Goal: Task Accomplishment & Management: Use online tool/utility

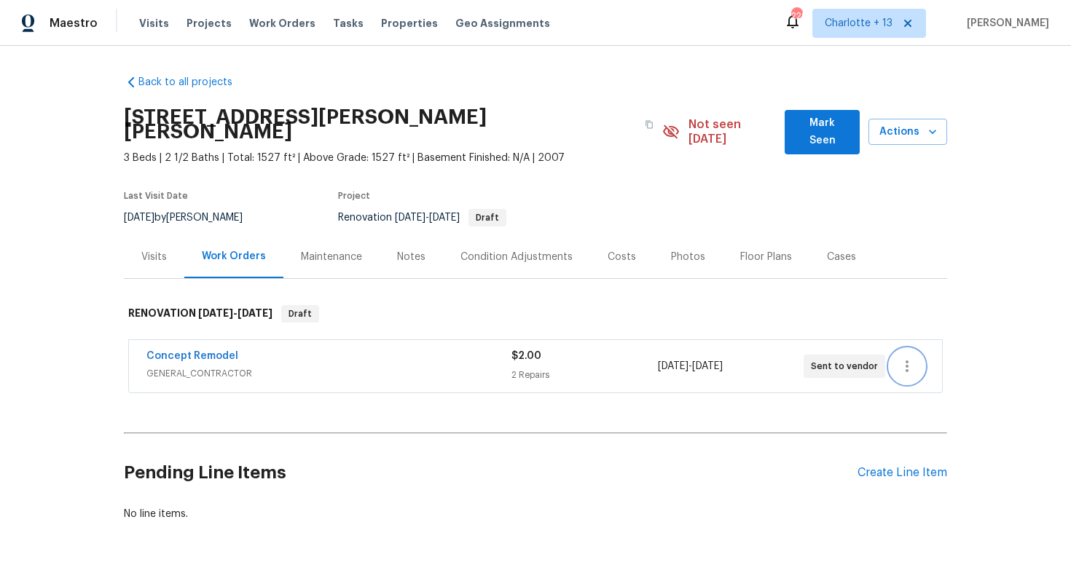
click at [902, 358] on icon "button" at bounding box center [906, 366] width 17 height 17
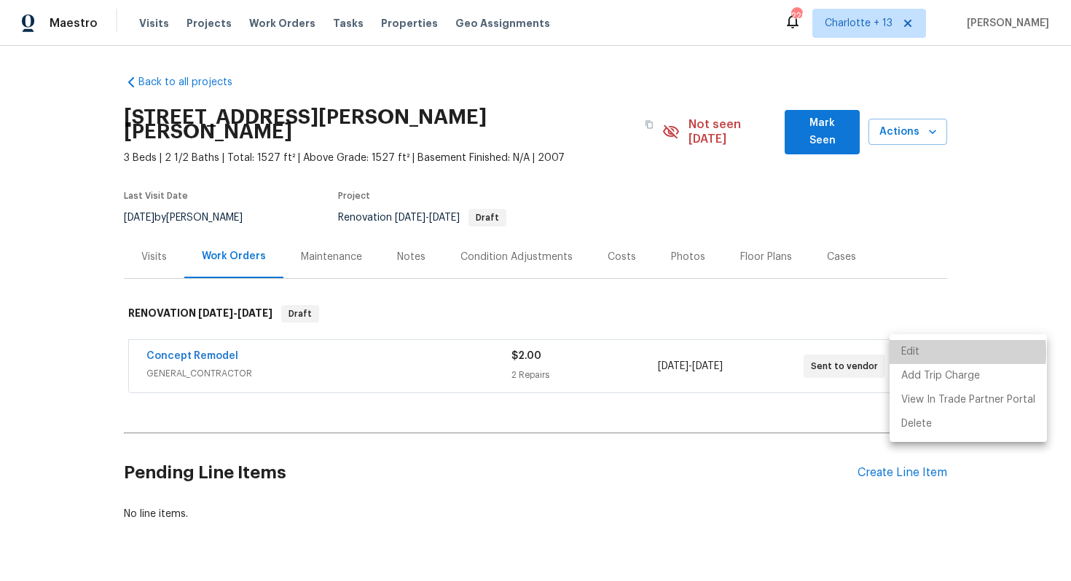
click at [916, 353] on li "Edit" at bounding box center [968, 352] width 157 height 24
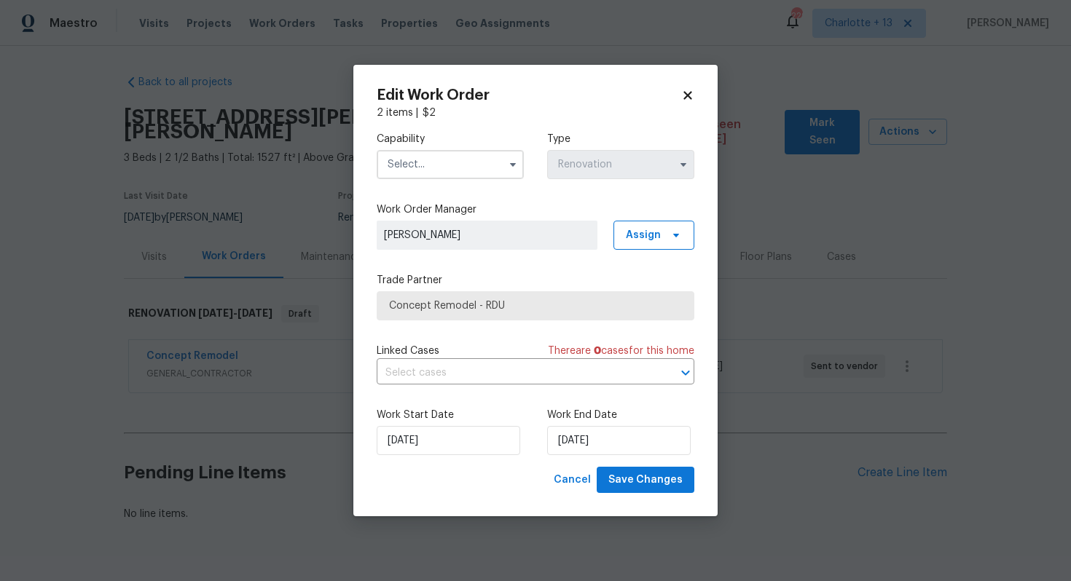
click at [425, 170] on input "text" at bounding box center [450, 164] width 147 height 29
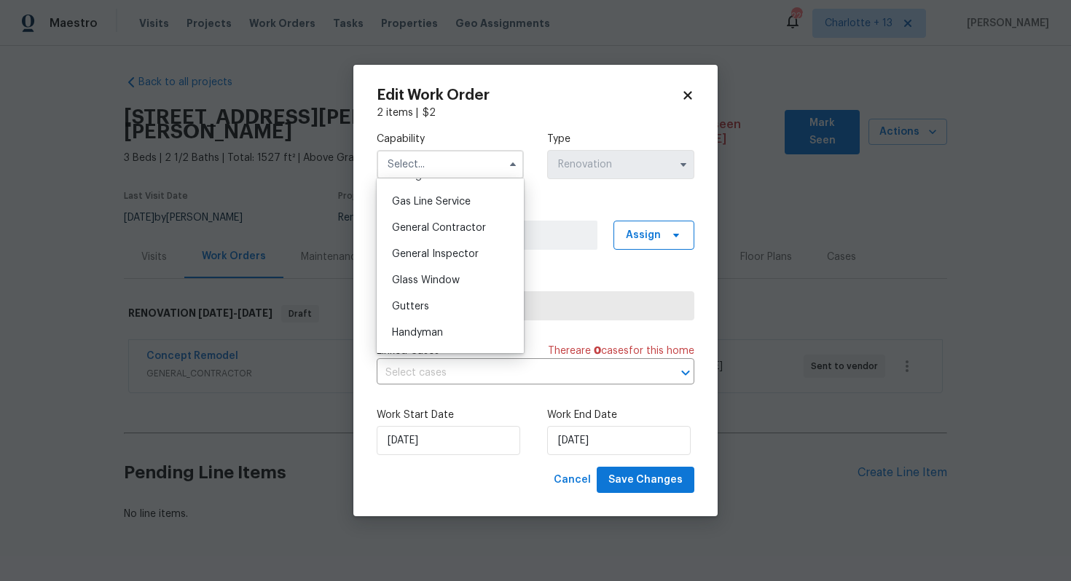
scroll to position [671, 0]
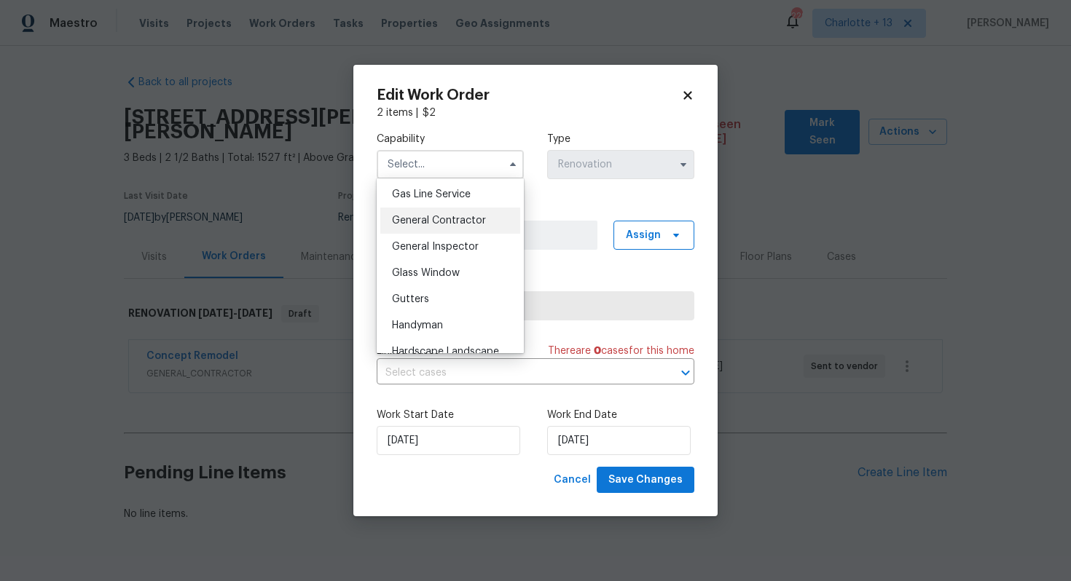
click at [401, 215] on div "General Contractor" at bounding box center [450, 221] width 140 height 26
type input "General Contractor"
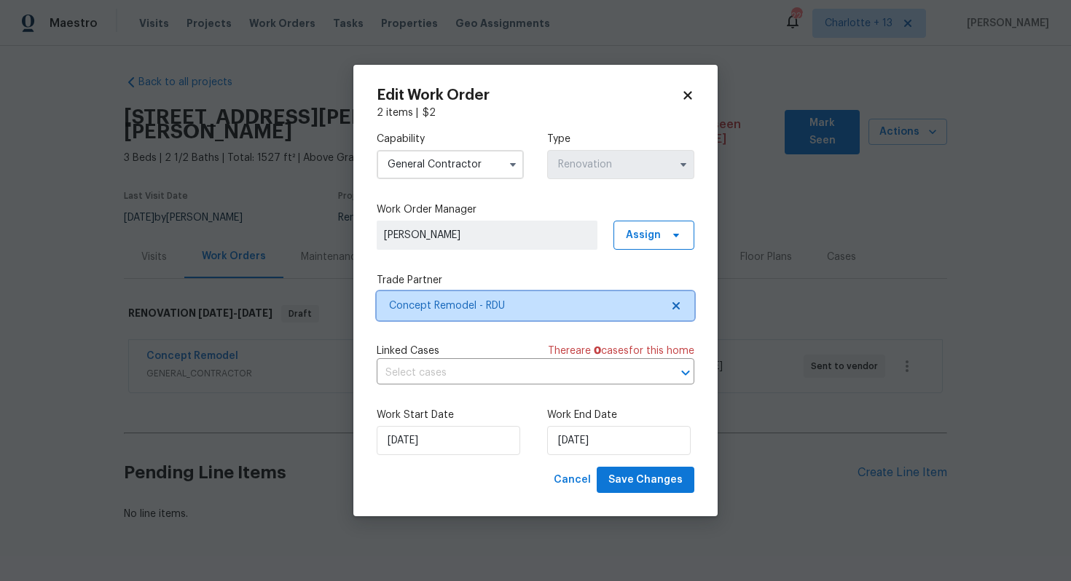
click at [675, 304] on icon at bounding box center [675, 305] width 7 height 7
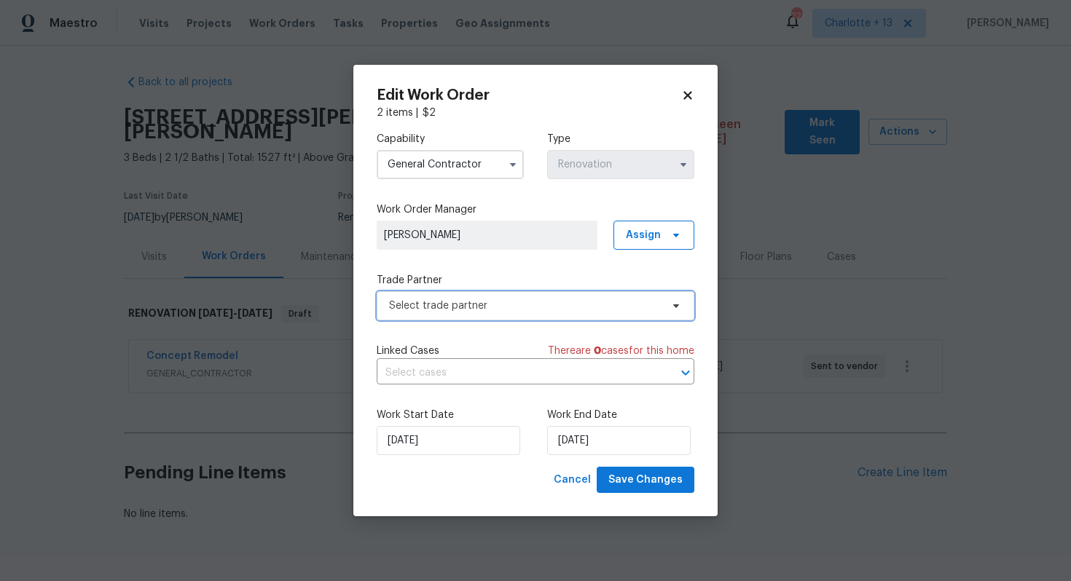
click at [515, 310] on span "Select trade partner" at bounding box center [525, 306] width 272 height 15
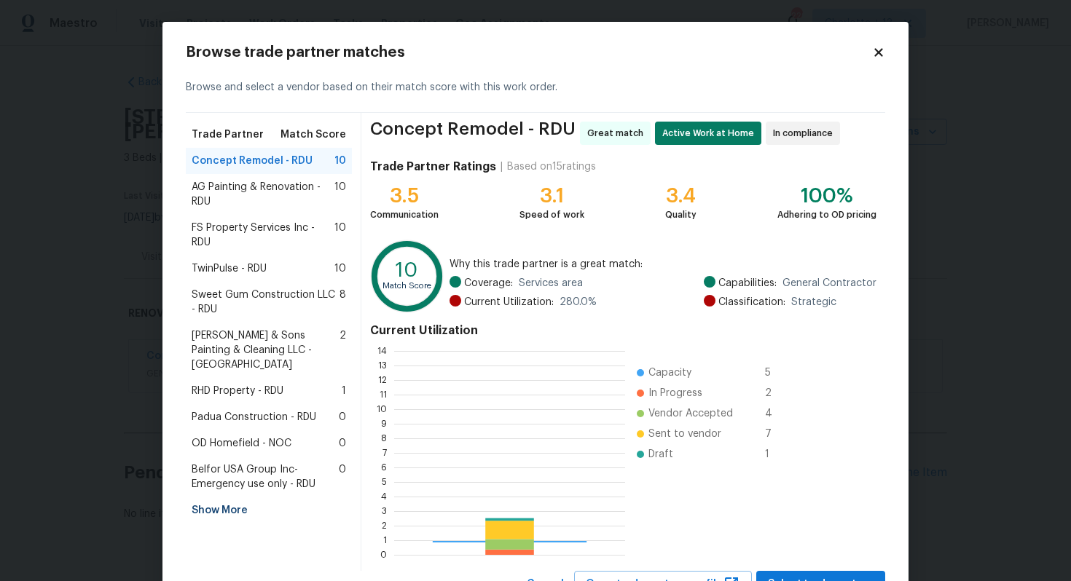
scroll to position [204, 231]
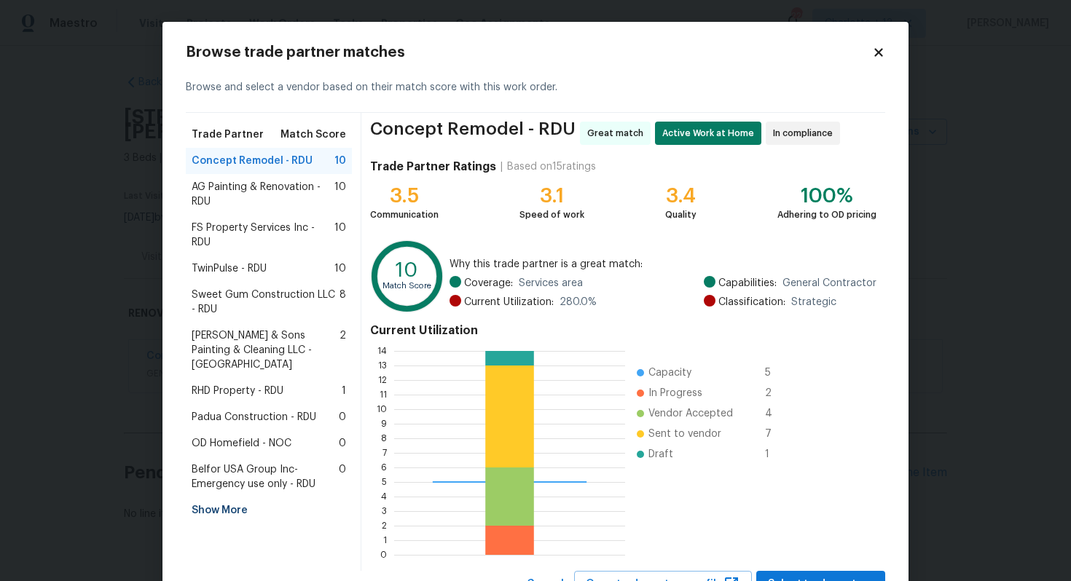
click at [303, 410] on span "Padua Construction - RDU" at bounding box center [254, 417] width 125 height 15
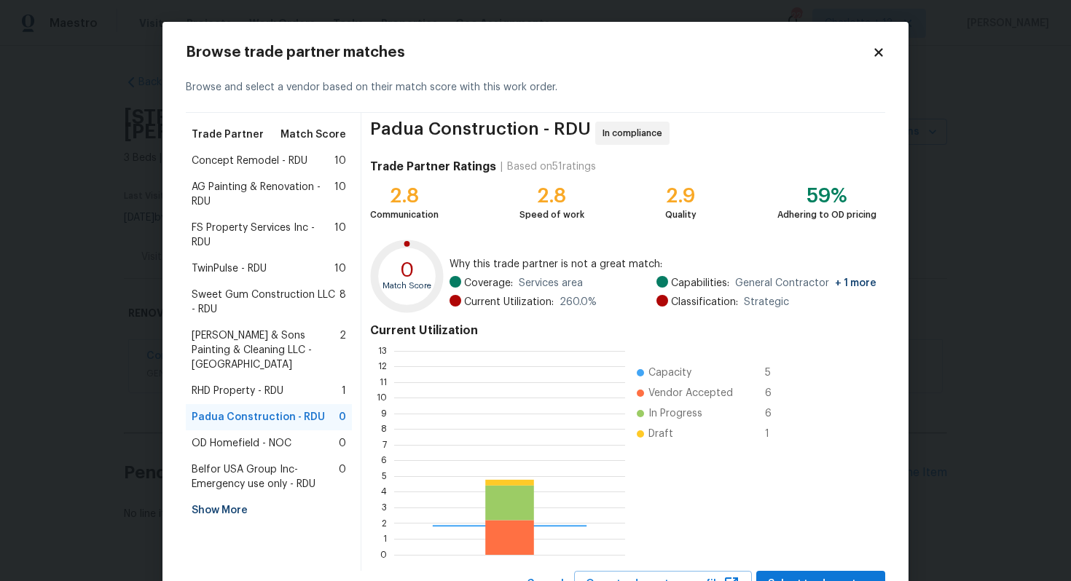
scroll to position [61, 0]
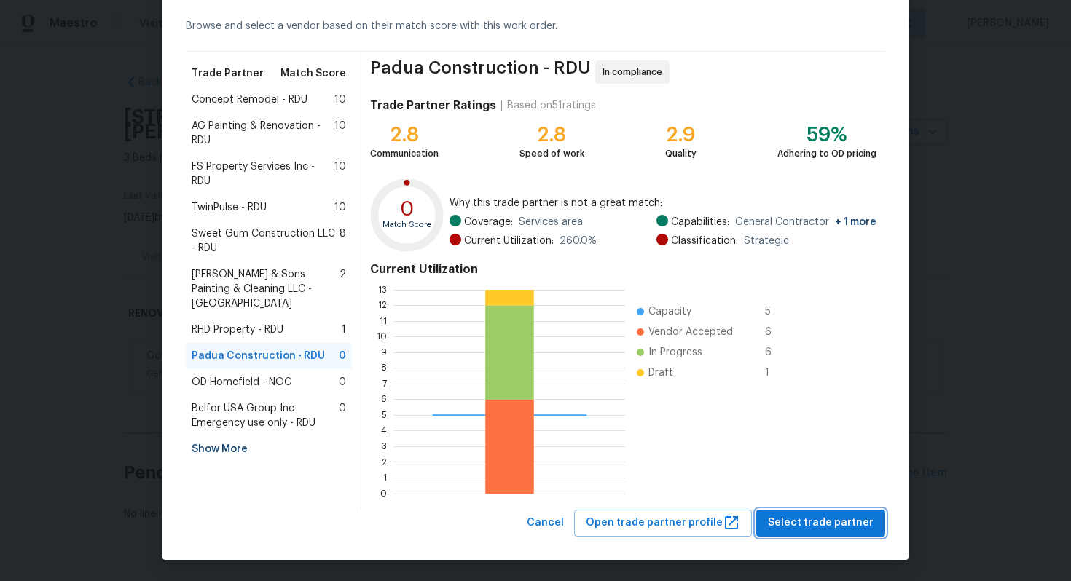
click at [795, 524] on span "Select trade partner" at bounding box center [821, 523] width 106 height 18
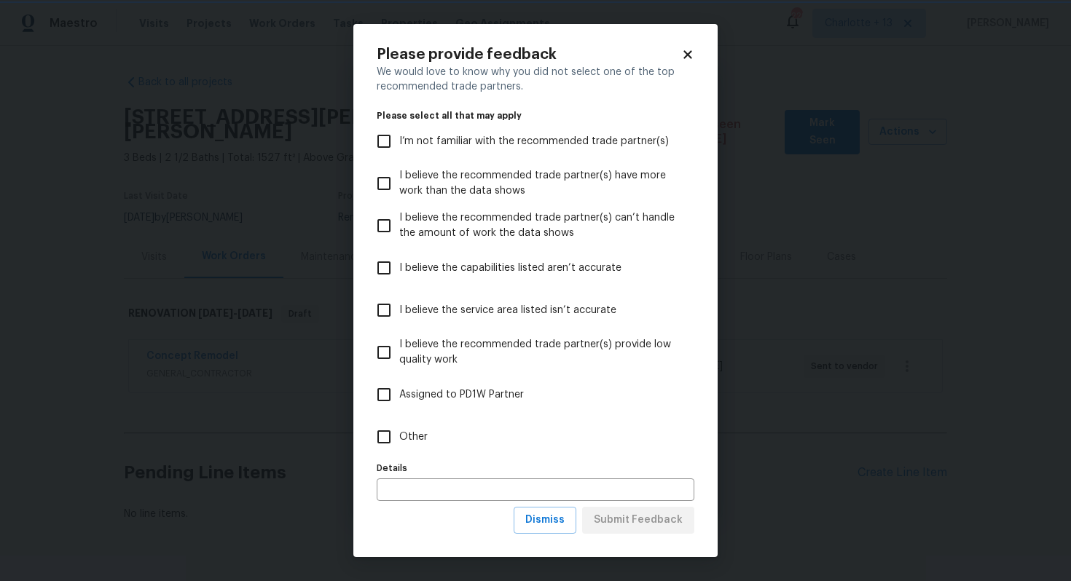
scroll to position [0, 0]
click at [374, 427] on input "Other" at bounding box center [384, 437] width 31 height 31
checkbox input "true"
click at [412, 479] on input "text" at bounding box center [536, 490] width 318 height 23
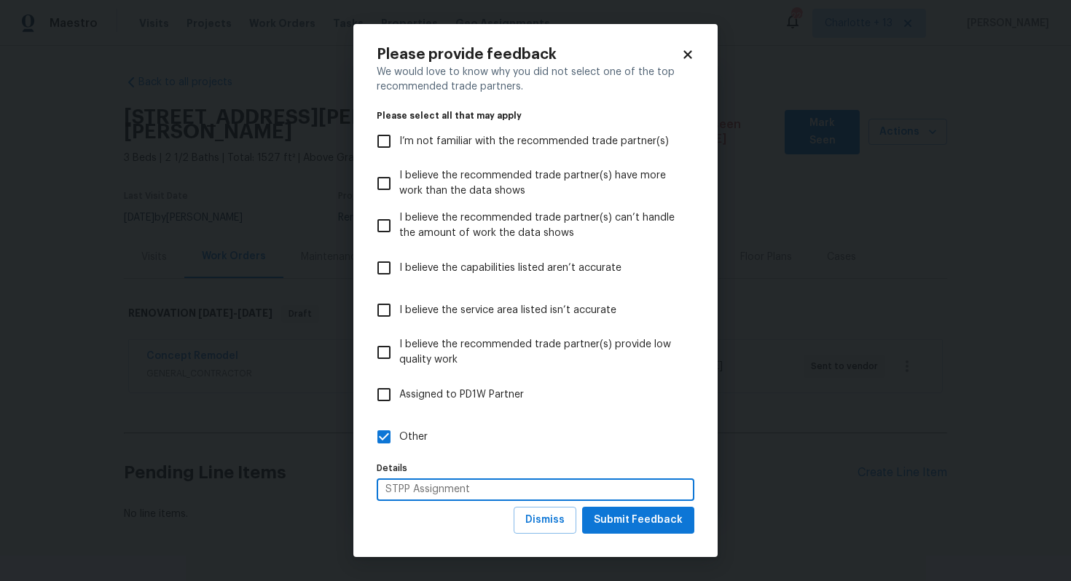
type input "STPP Assignment"
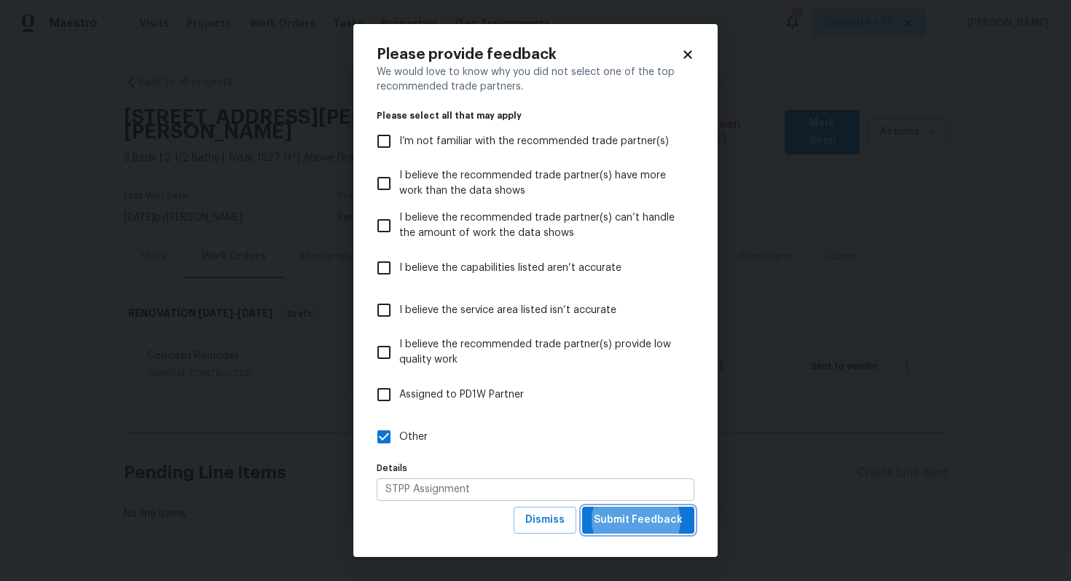
click at [582, 507] on button "Submit Feedback" at bounding box center [638, 520] width 112 height 27
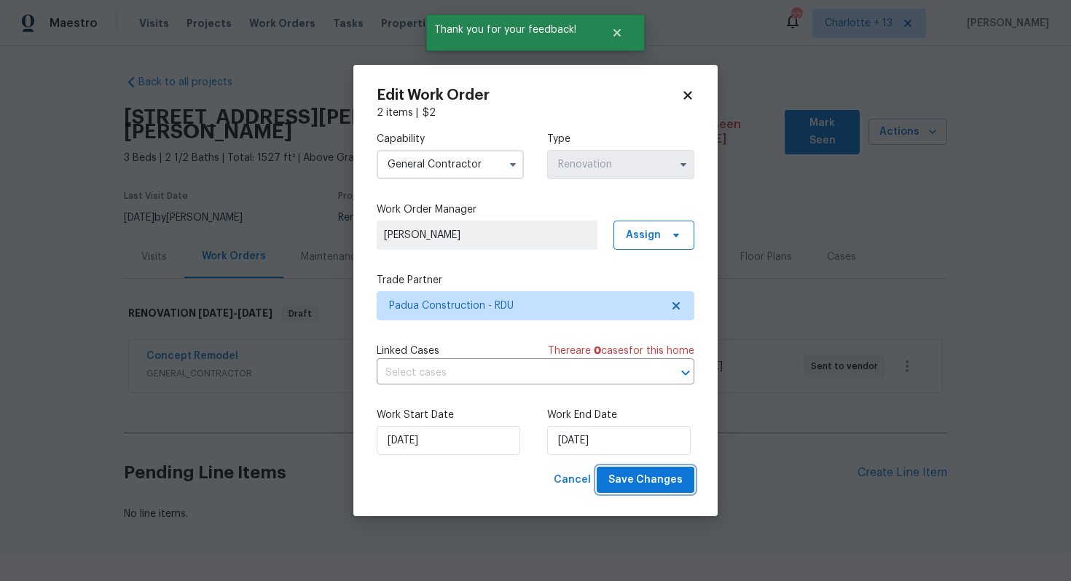
click at [670, 474] on span "Save Changes" at bounding box center [645, 480] width 74 height 18
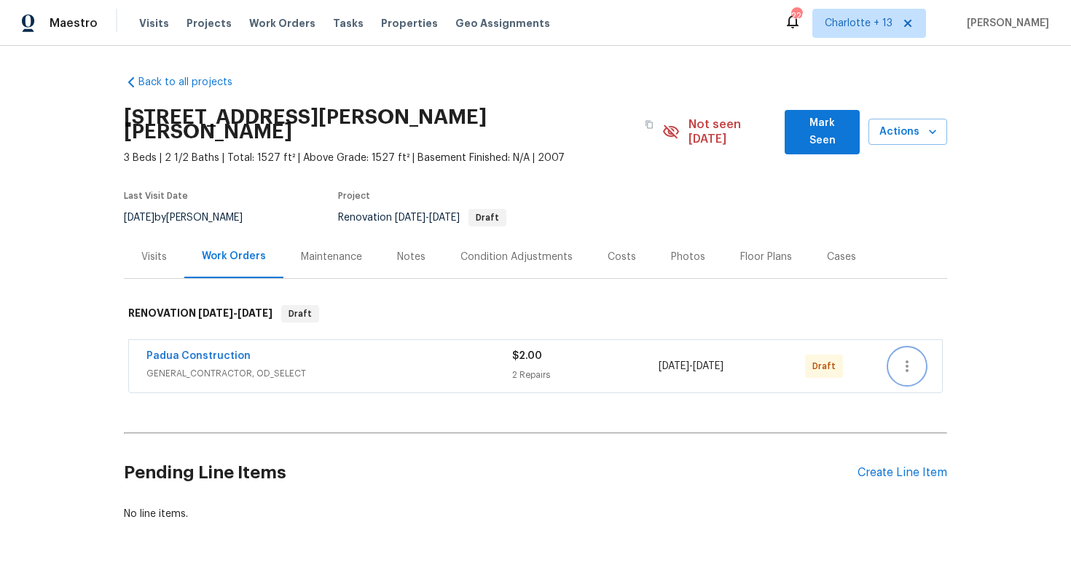
click at [908, 358] on icon "button" at bounding box center [906, 366] width 17 height 17
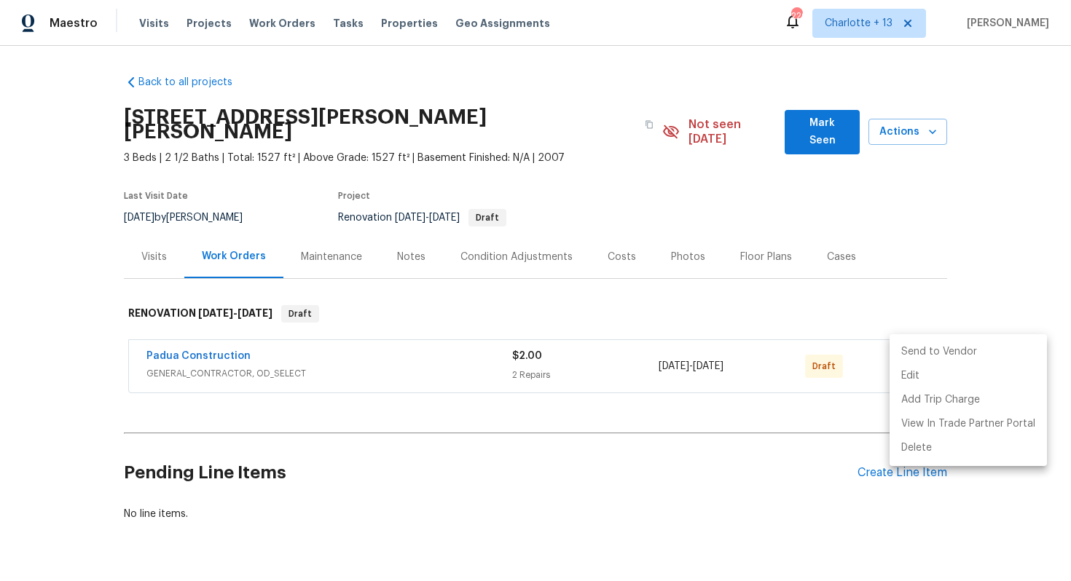
click at [912, 352] on li "Send to Vendor" at bounding box center [968, 352] width 157 height 24
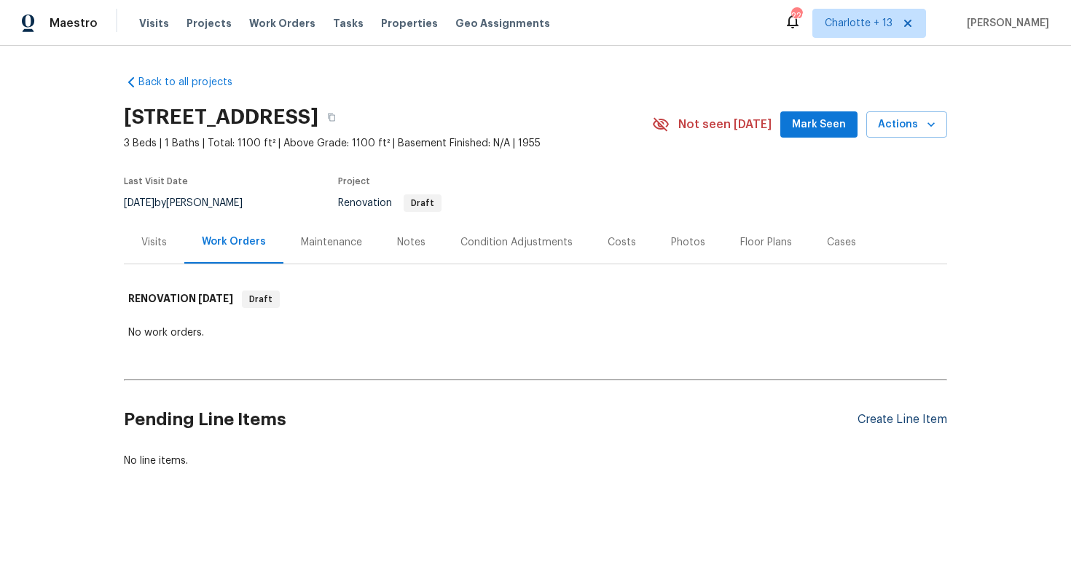
click at [895, 421] on div "Create Line Item" at bounding box center [902, 420] width 90 height 14
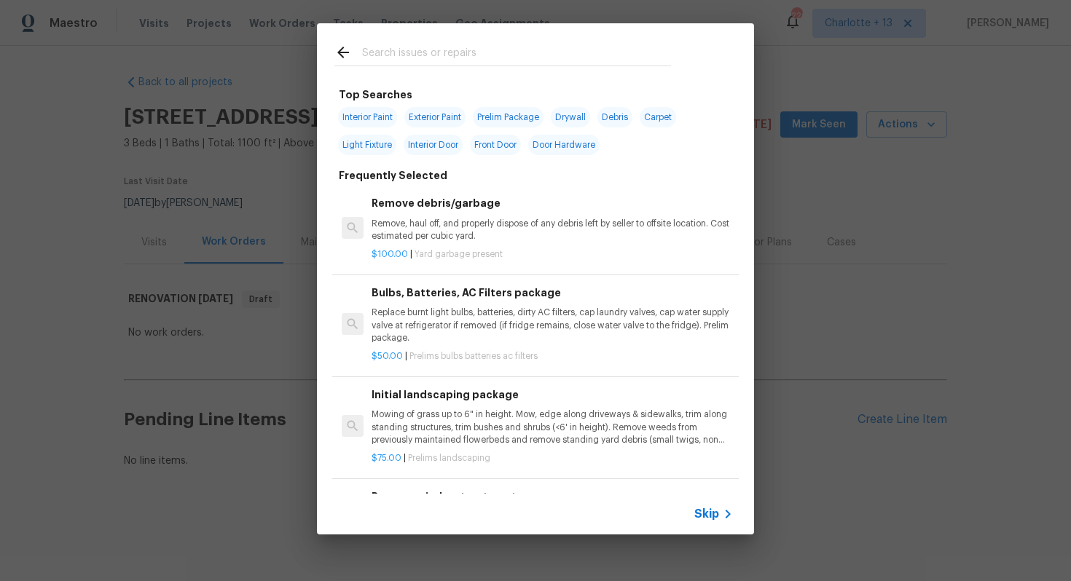
click at [713, 513] on span "Skip" at bounding box center [706, 514] width 25 height 15
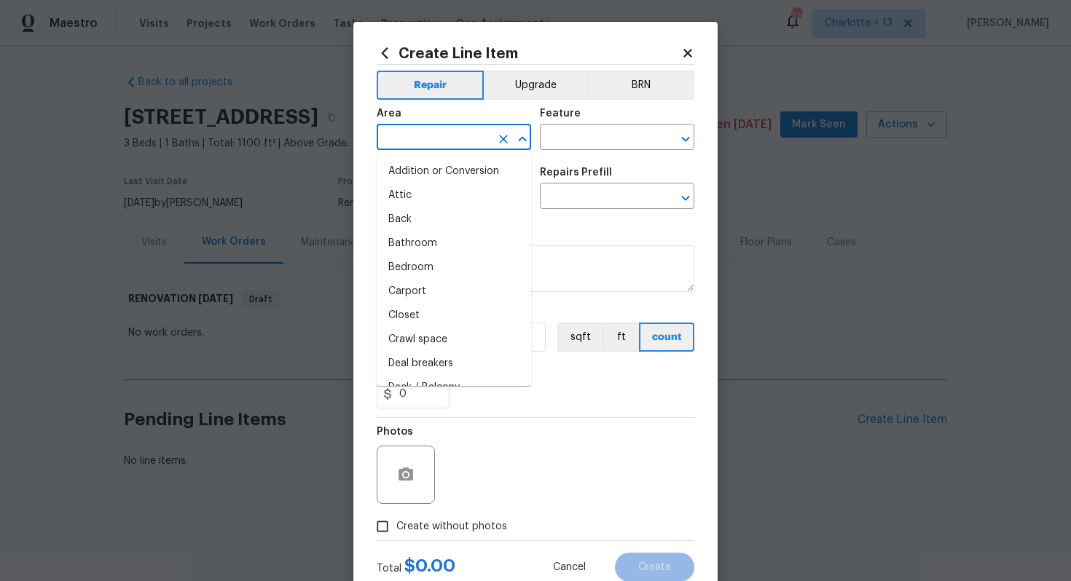
click at [449, 127] on input "text" at bounding box center [434, 138] width 114 height 23
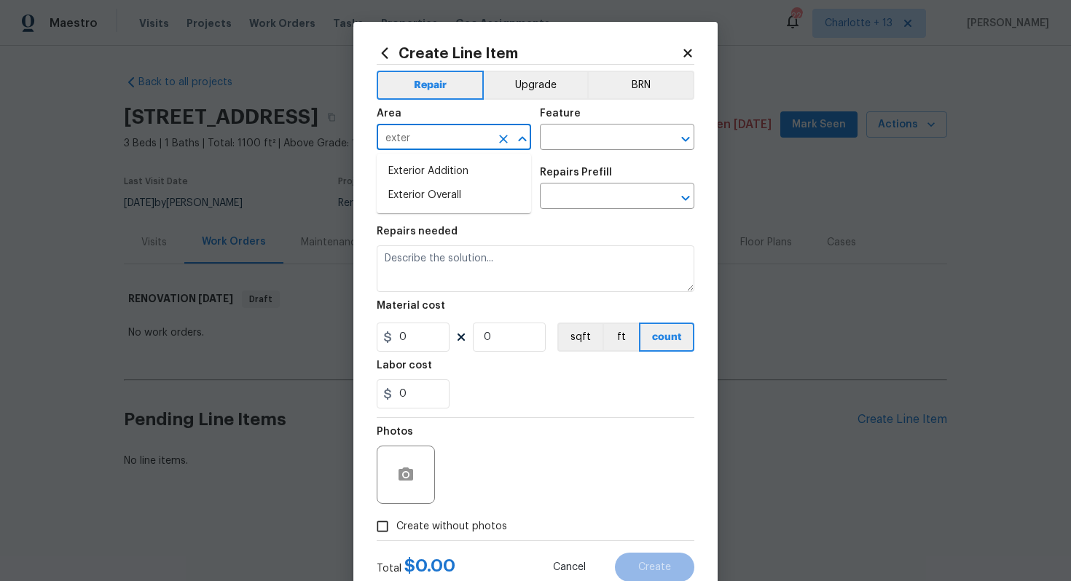
type input "exter"
